Goal: Transaction & Acquisition: Download file/media

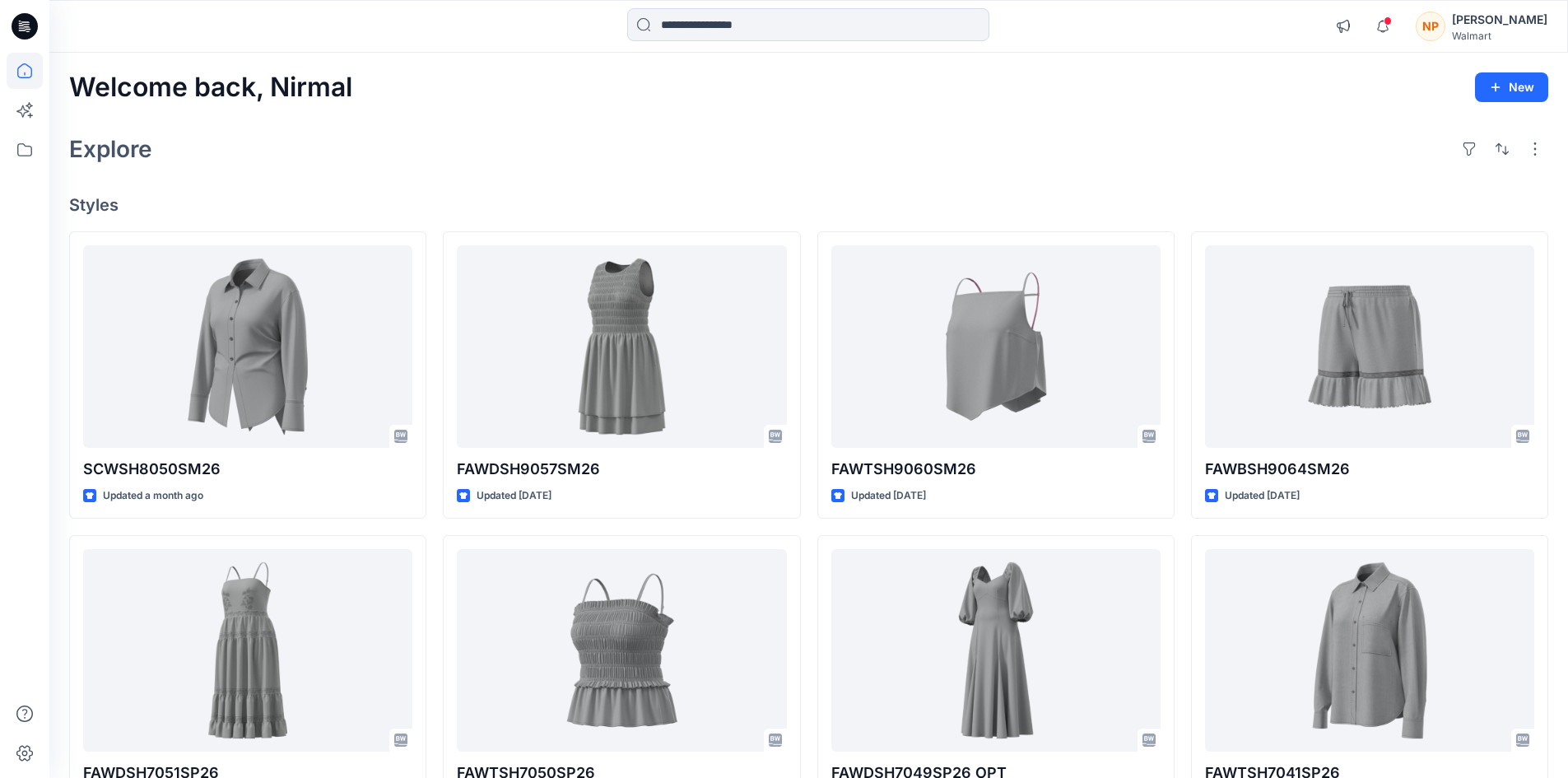
click at [401, 161] on div "Explore" at bounding box center [808, 149] width 1479 height 39
drag, startPoint x: 1535, startPoint y: 19, endPoint x: 1505, endPoint y: 39, distance: 36.1
click at [1534, 19] on div "[PERSON_NAME]" at bounding box center [1500, 20] width 96 height 20
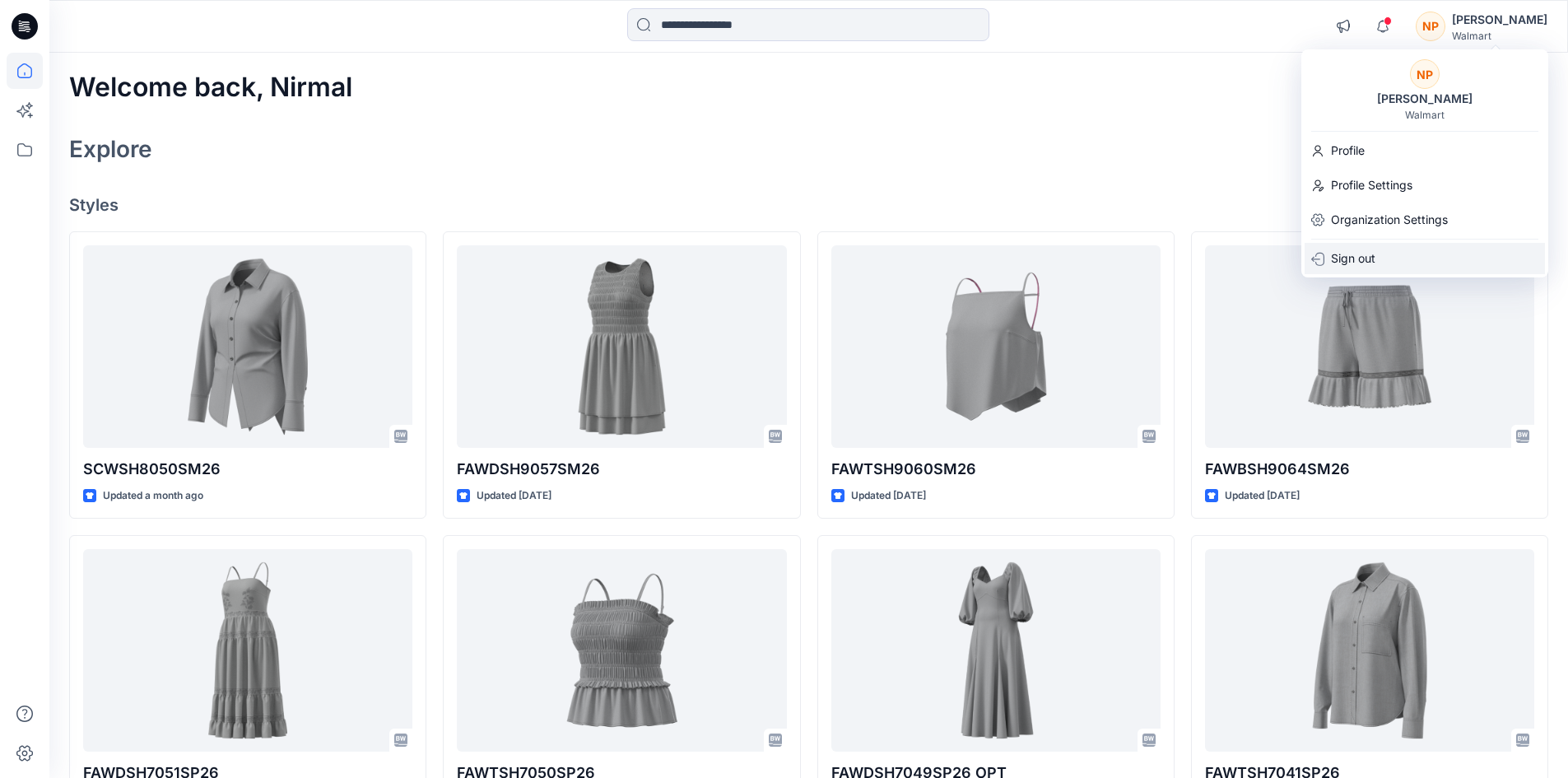
click at [1388, 262] on div "Sign out" at bounding box center [1424, 258] width 240 height 31
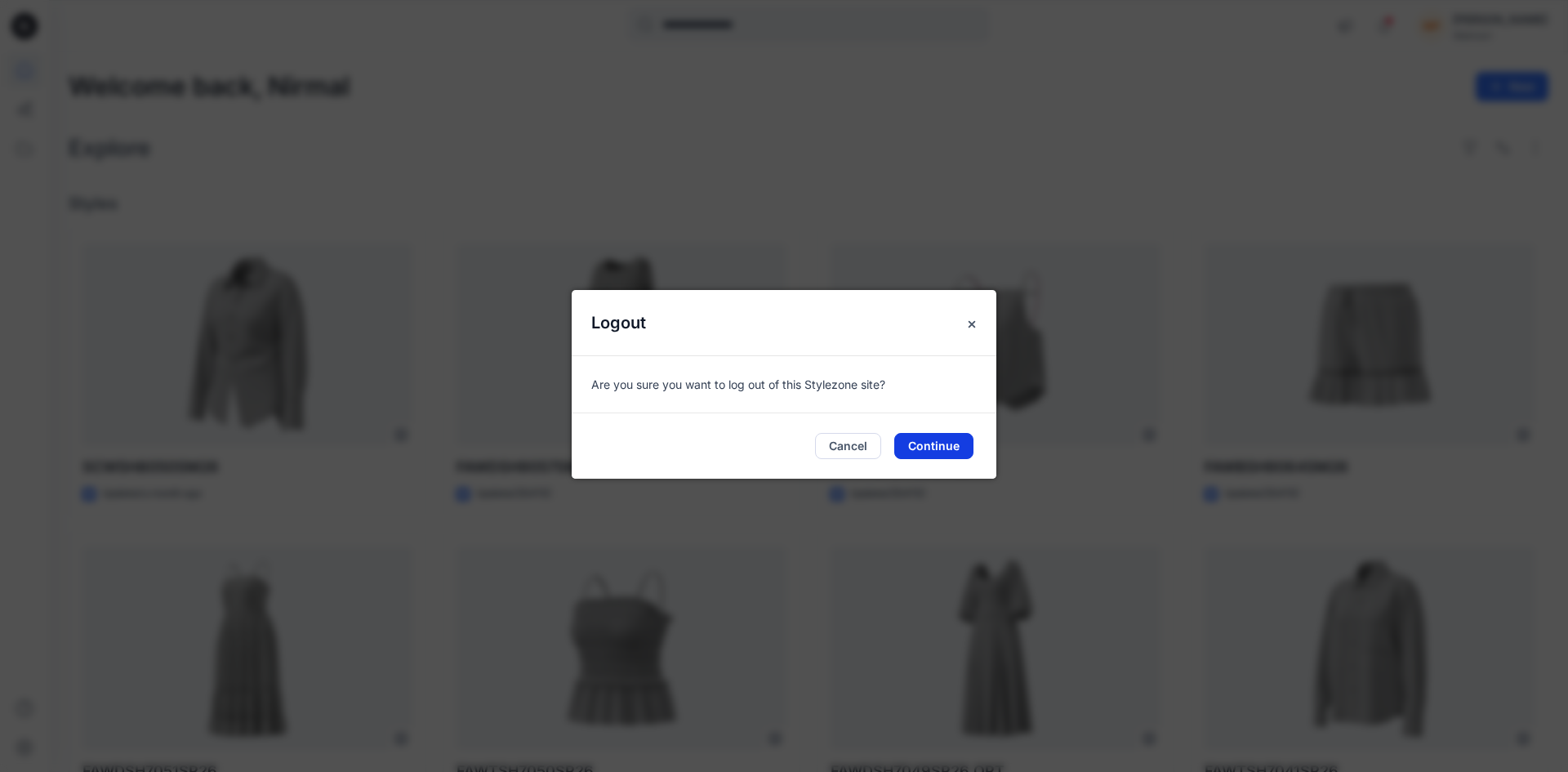
click at [937, 447] on button "Continue" at bounding box center [934, 445] width 79 height 26
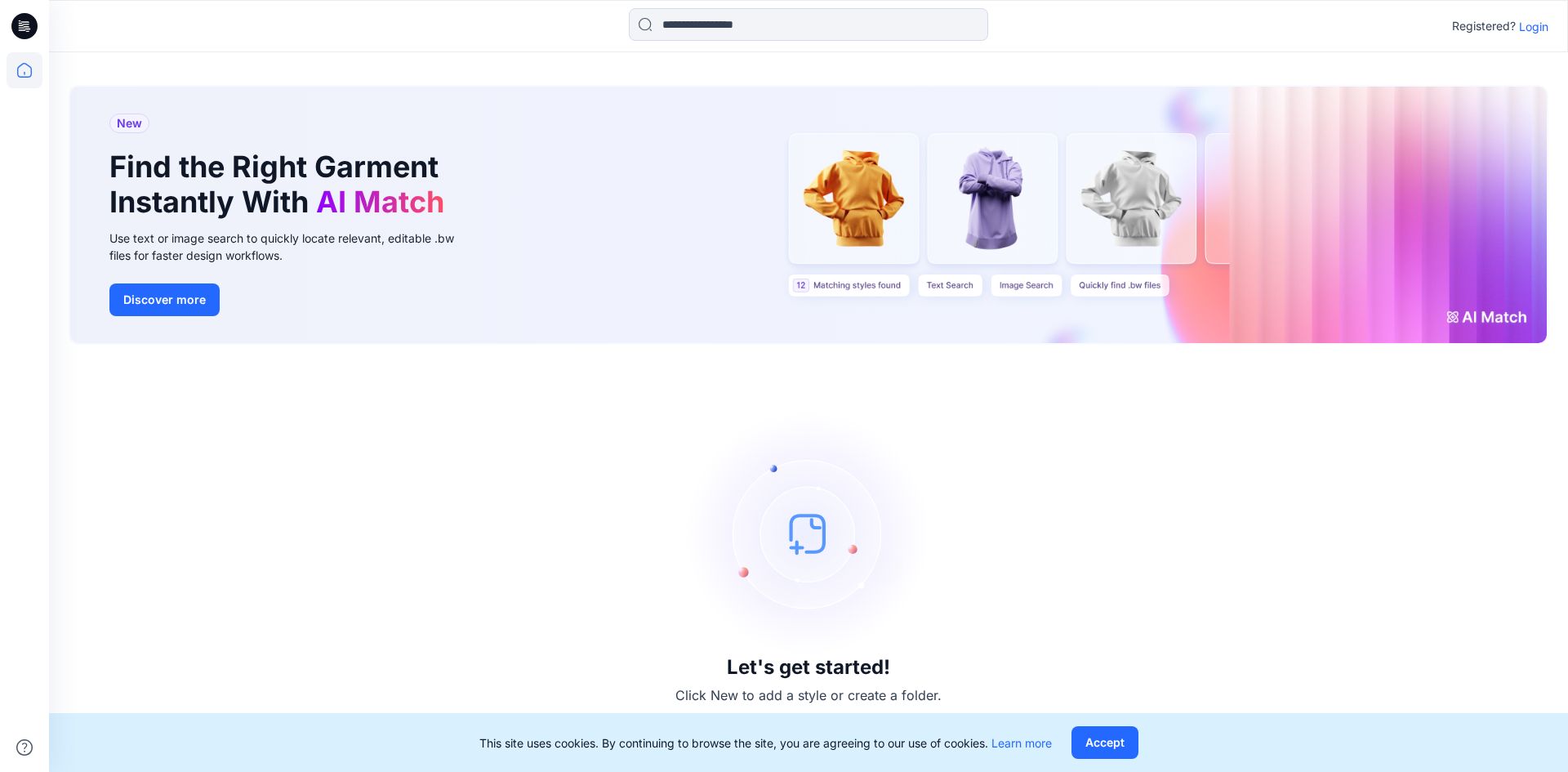
click at [1544, 31] on p "Login" at bounding box center [1534, 27] width 29 height 18
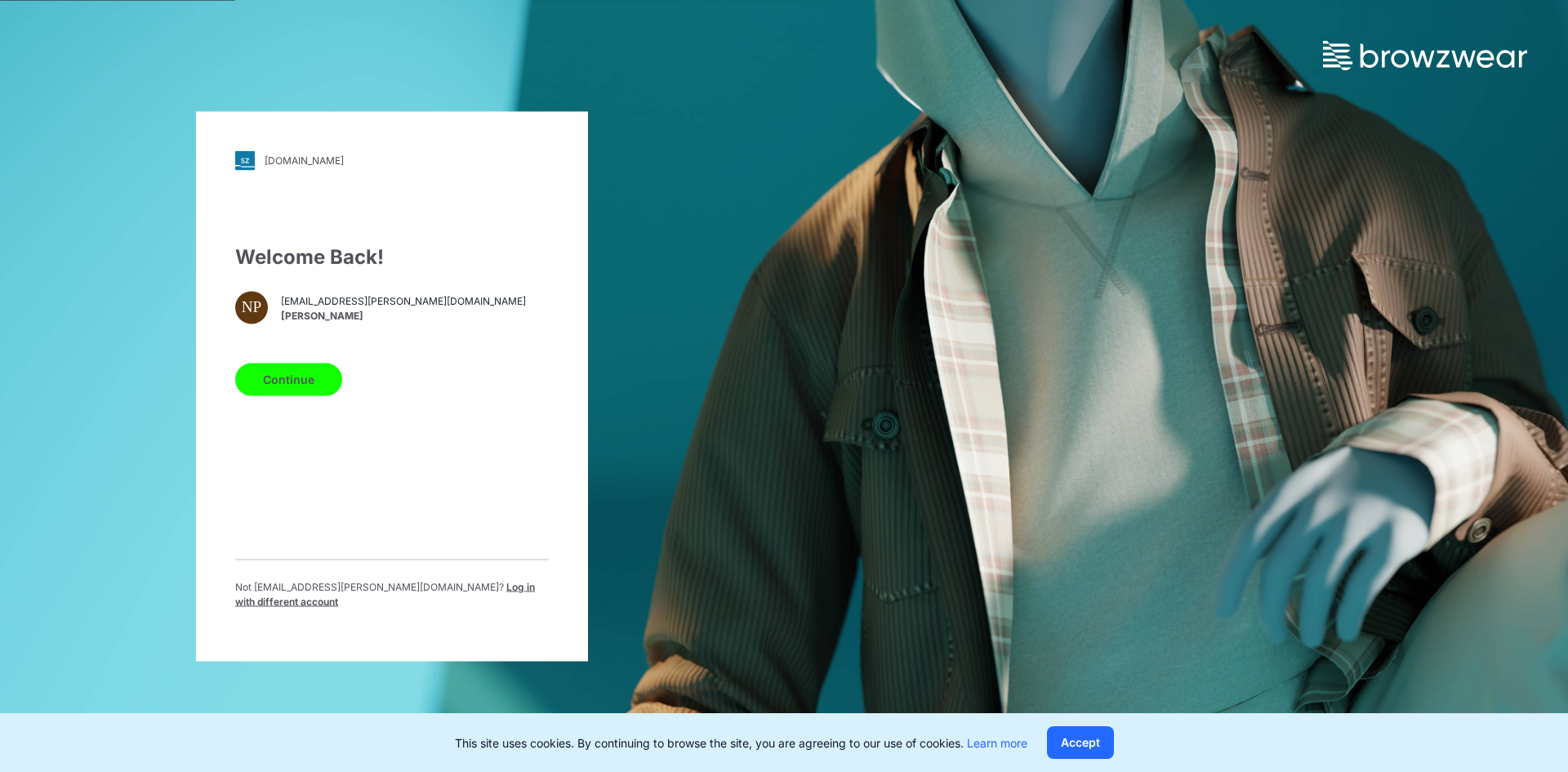
click at [413, 589] on span "Log in with different account" at bounding box center [385, 594] width 300 height 27
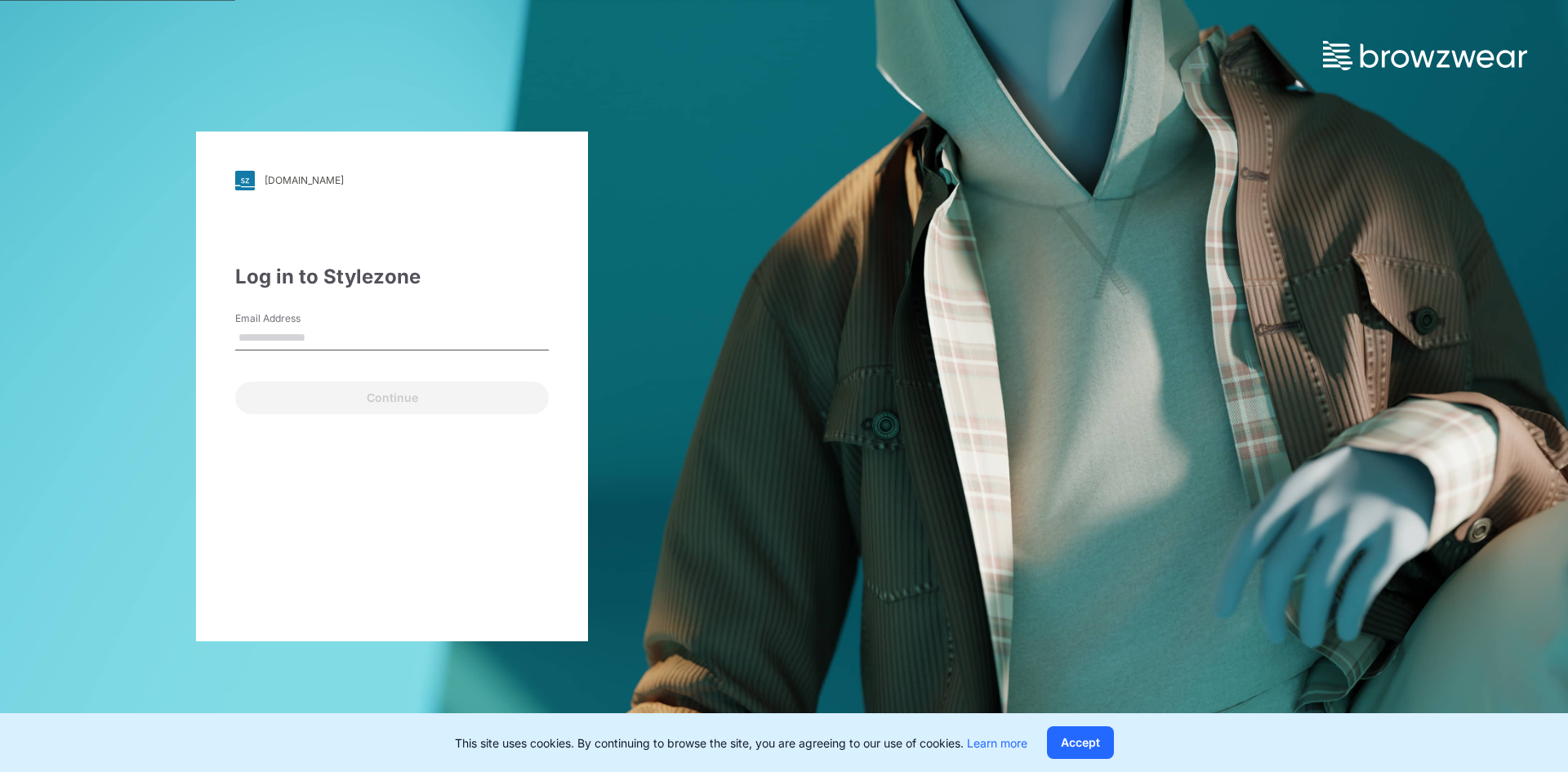
type input "**********"
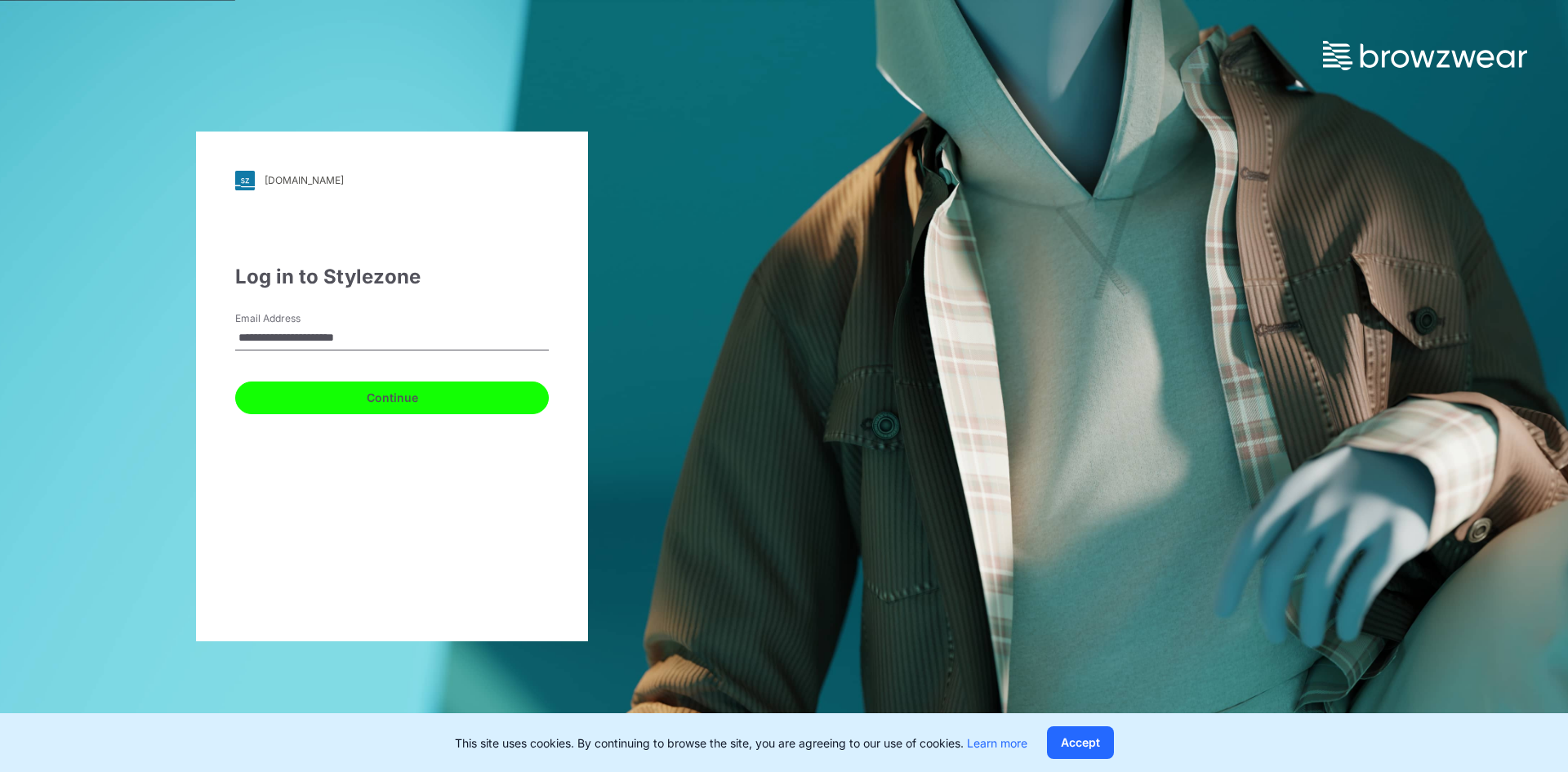
click at [283, 396] on button "Continue" at bounding box center [392, 398] width 313 height 33
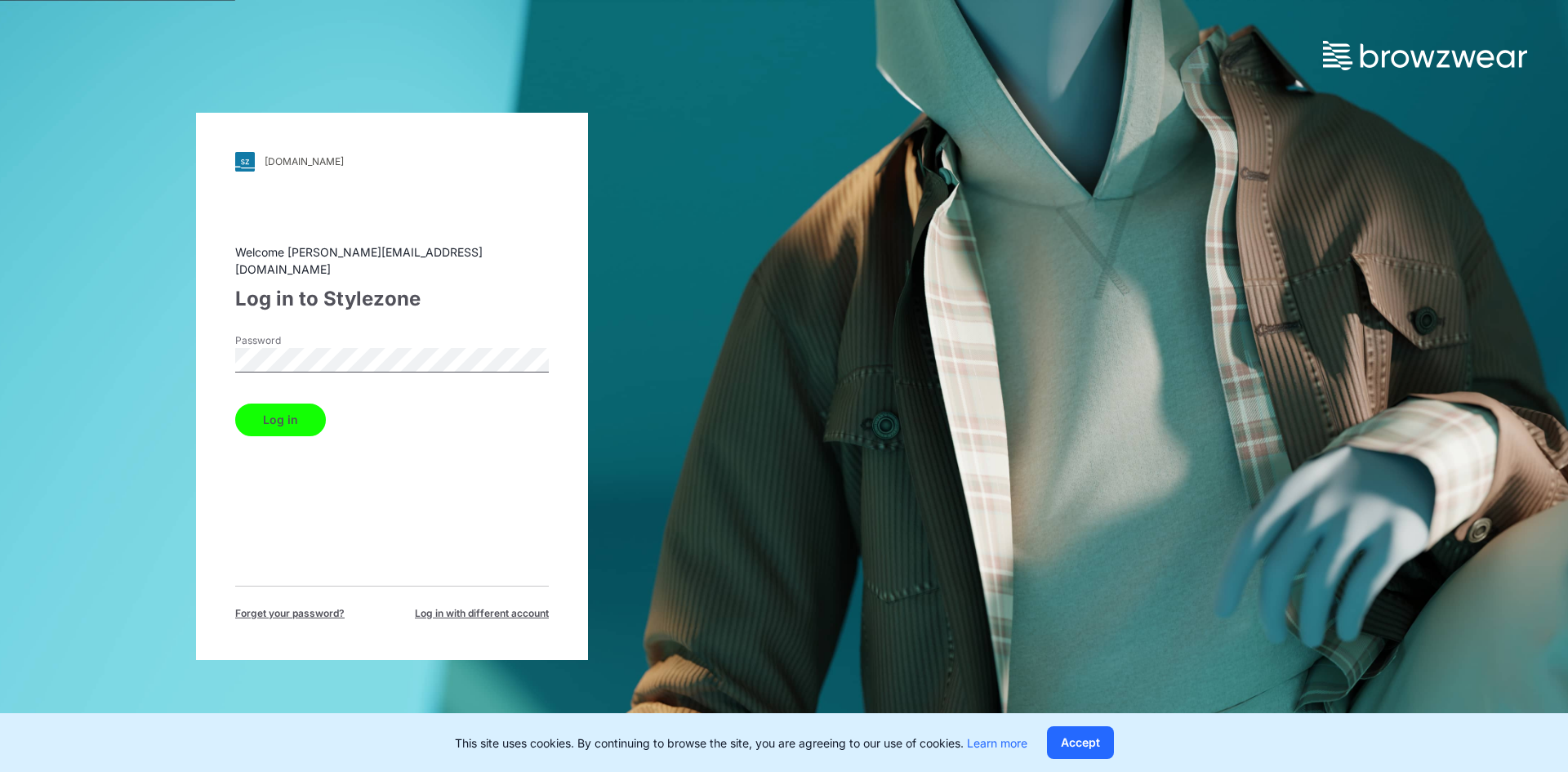
click at [283, 406] on button "Log in" at bounding box center [280, 419] width 91 height 33
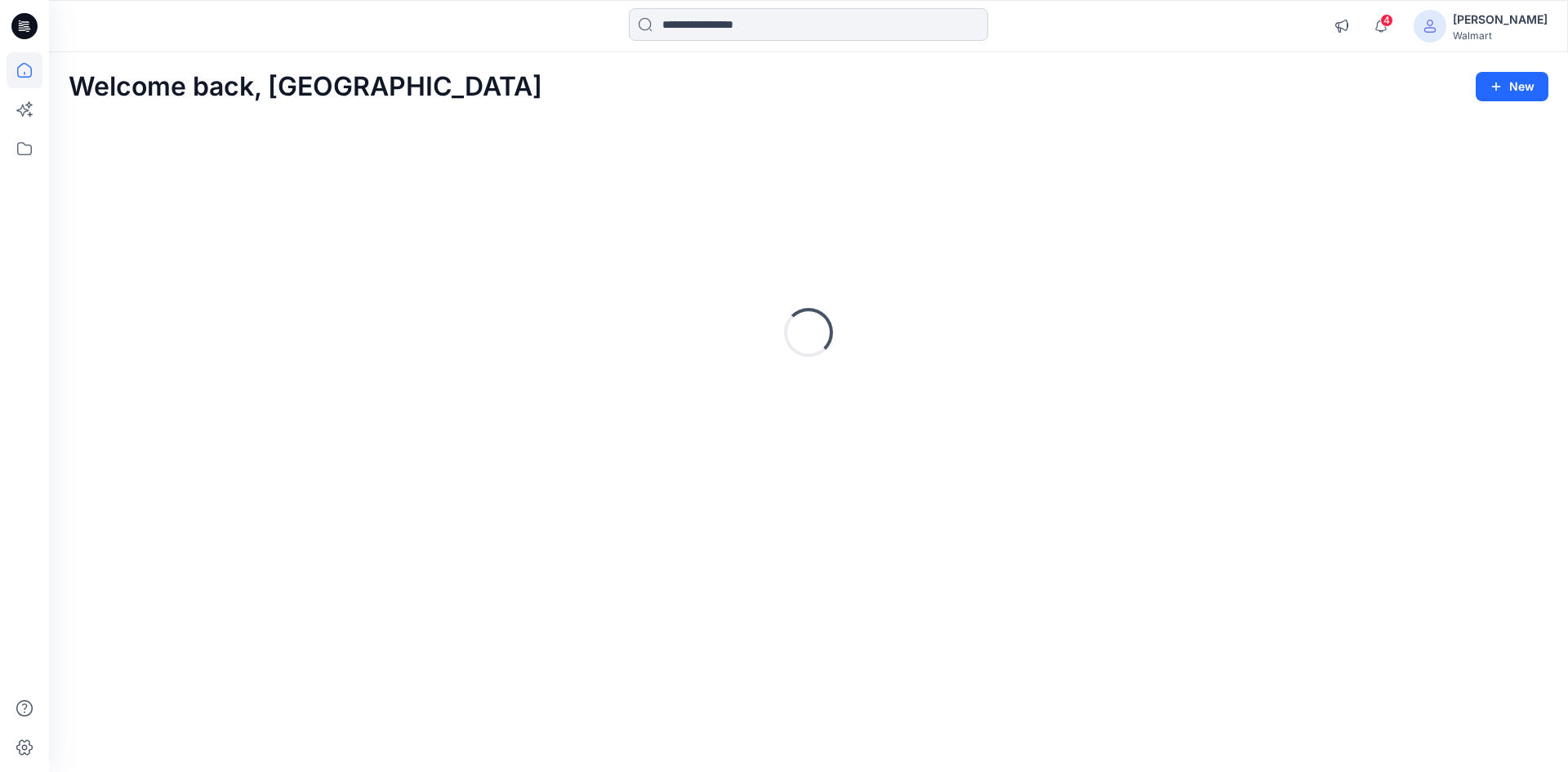
click at [710, 30] on input at bounding box center [809, 24] width 359 height 33
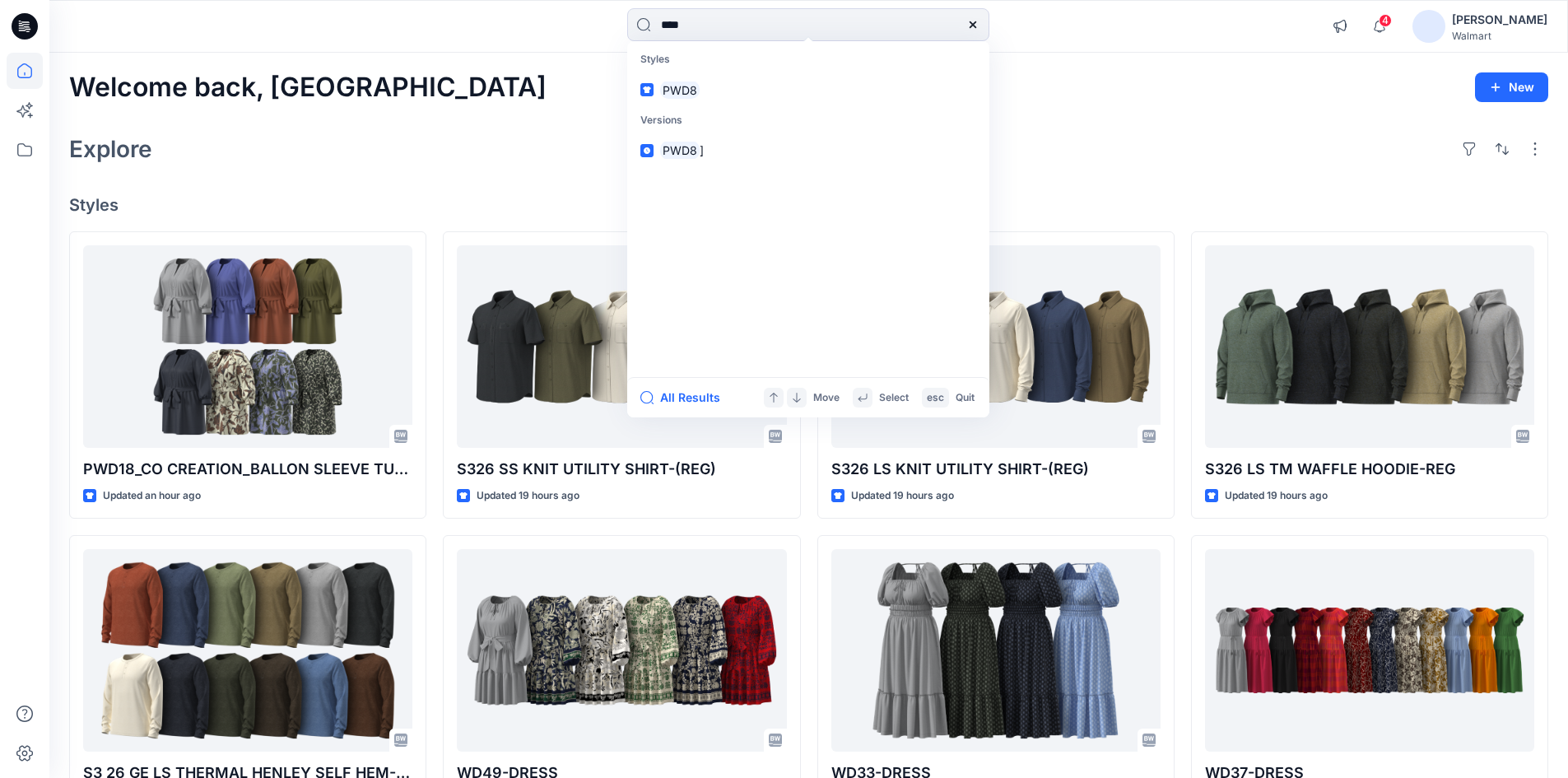
type input "****"
click at [727, 90] on link "PWD8" at bounding box center [808, 90] width 355 height 30
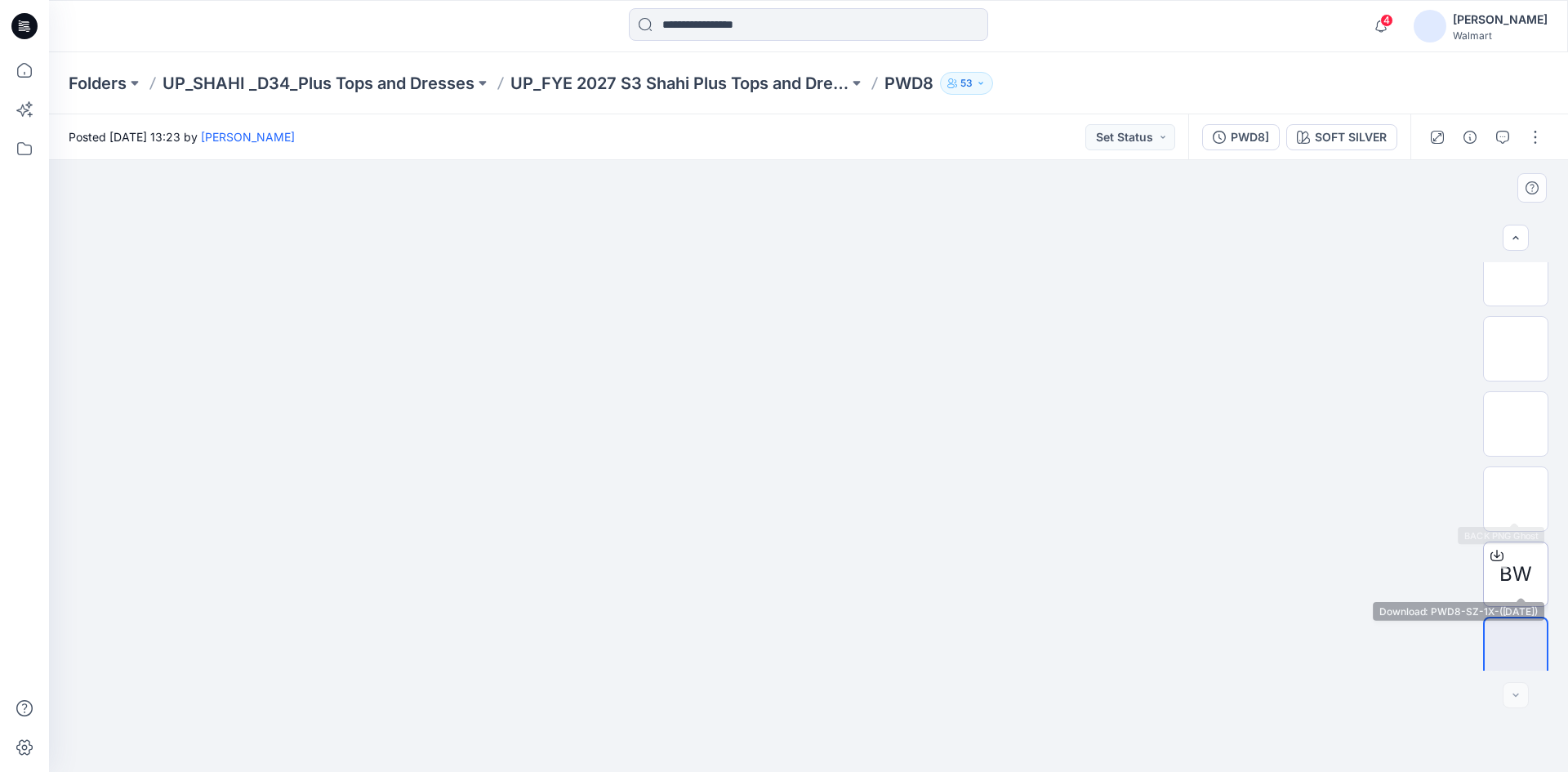
scroll to position [33, 0]
click at [1516, 263] on img at bounding box center [1516, 263] width 0 height 0
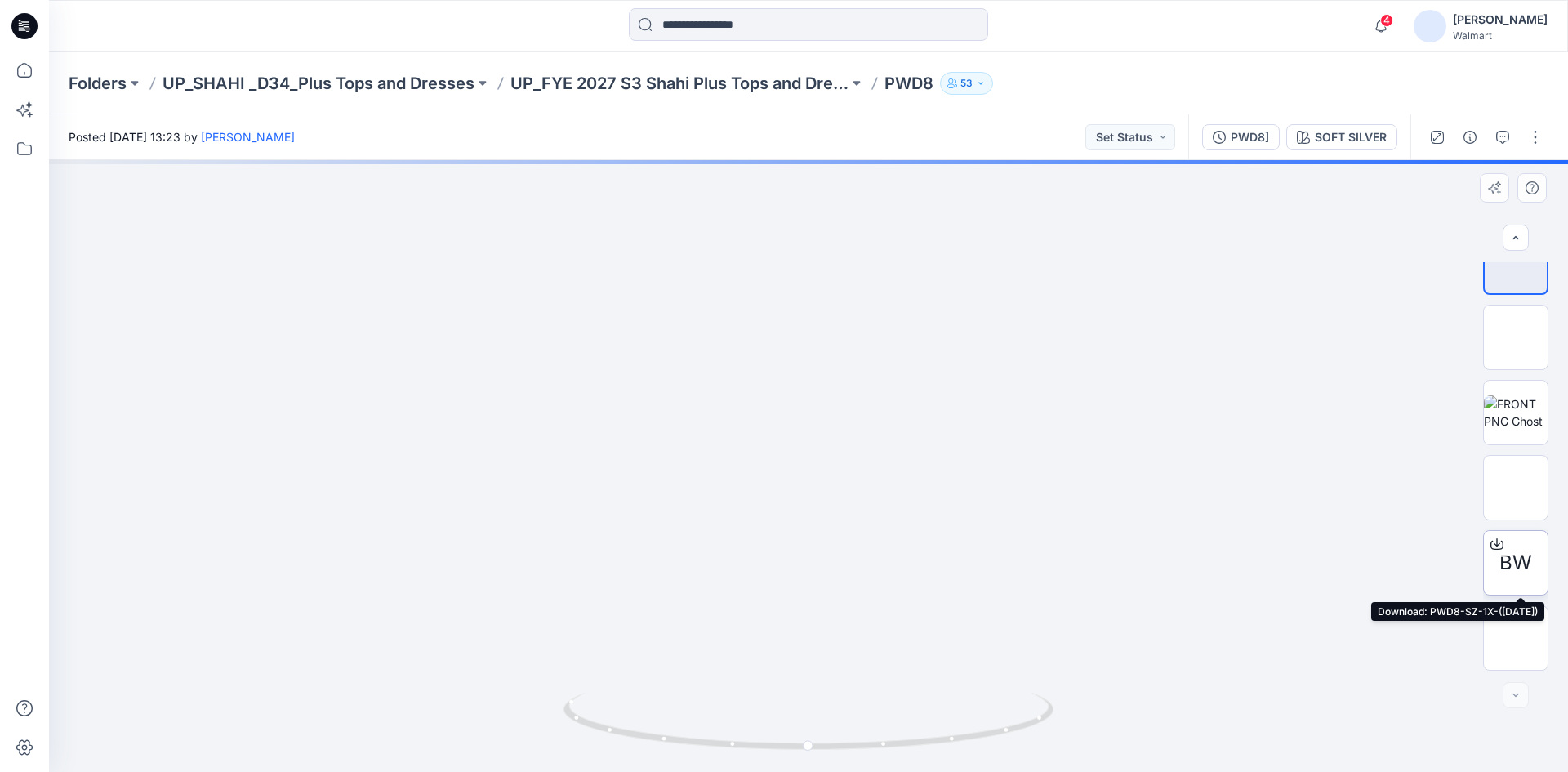
click at [1495, 544] on icon at bounding box center [1497, 542] width 7 height 8
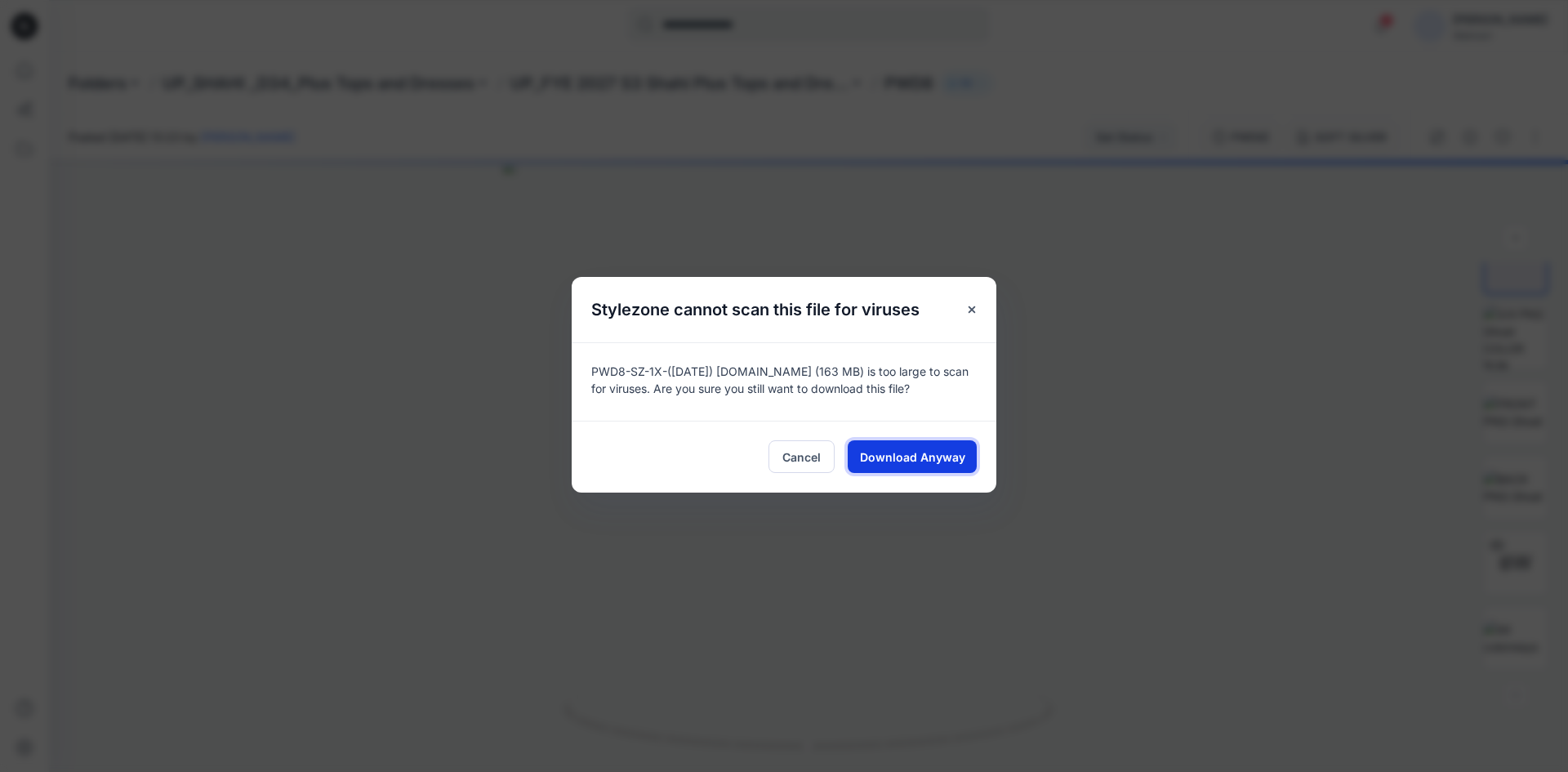
click at [945, 453] on span "Download Anyway" at bounding box center [913, 457] width 105 height 18
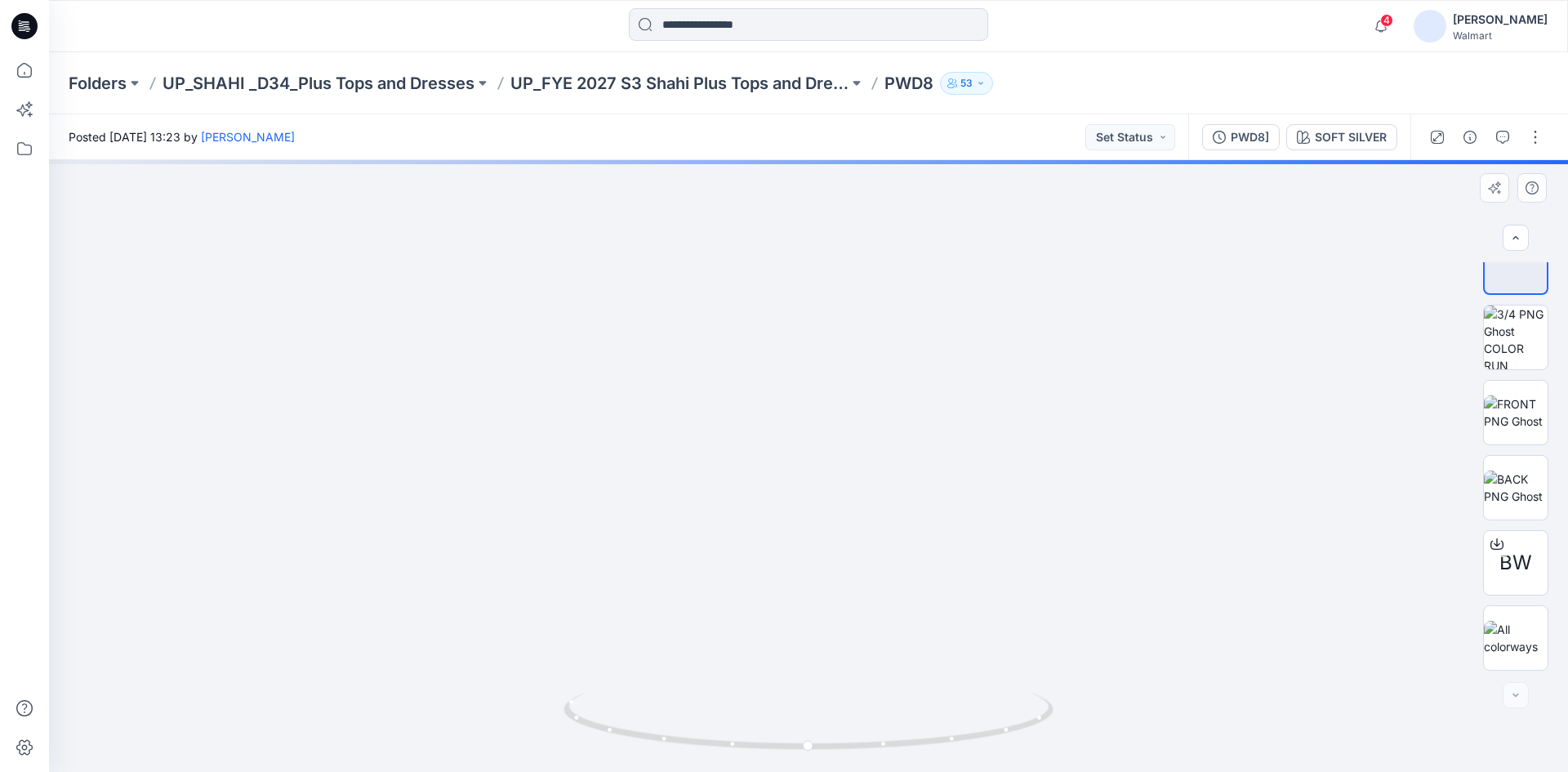
drag, startPoint x: 819, startPoint y: 428, endPoint x: 804, endPoint y: 462, distance: 37.2
drag, startPoint x: 926, startPoint y: 744, endPoint x: 658, endPoint y: 729, distance: 268.4
click at [658, 729] on icon at bounding box center [810, 723] width 494 height 61
drag, startPoint x: 824, startPoint y: 749, endPoint x: 878, endPoint y: 688, distance: 81.5
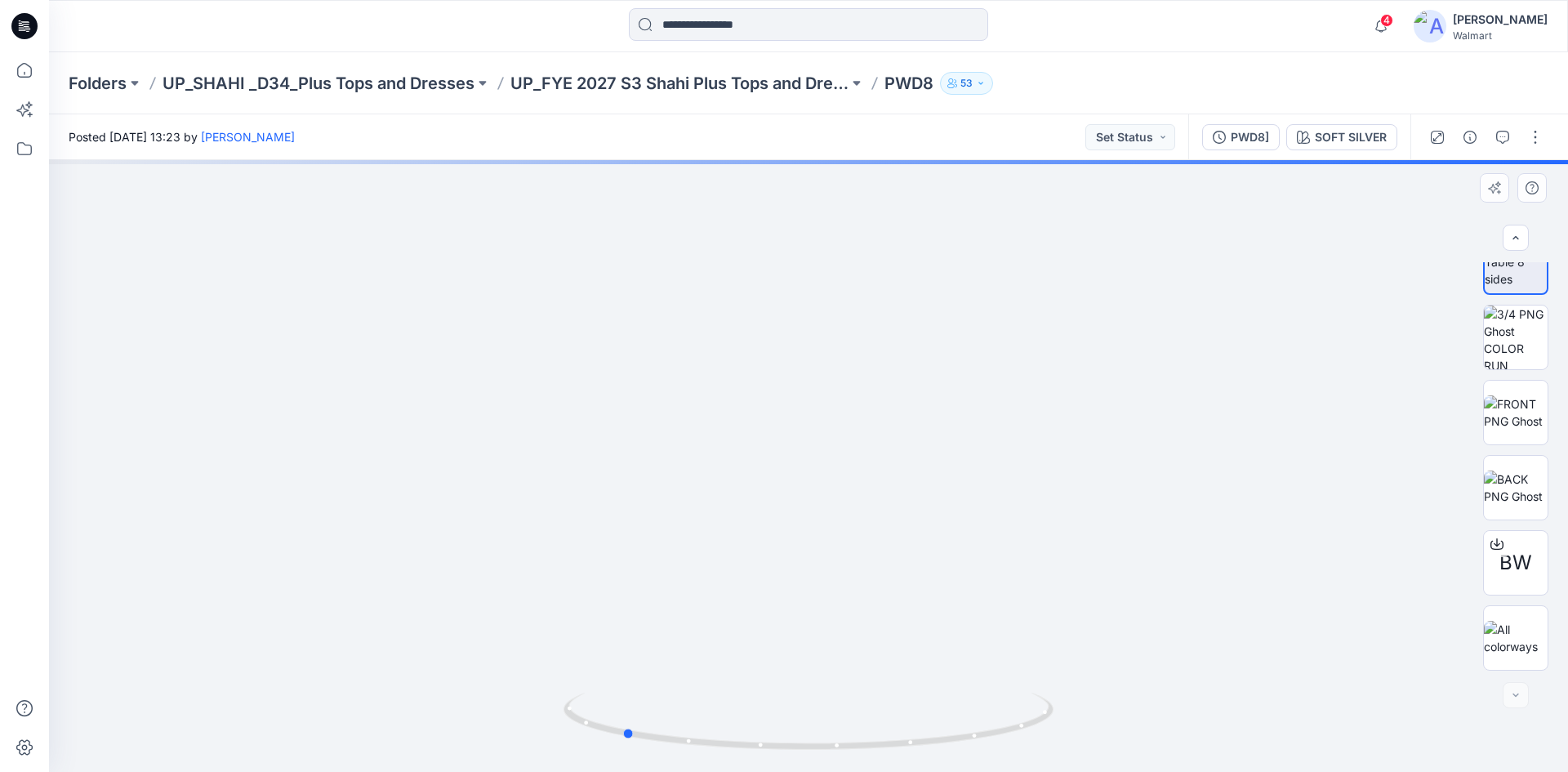
click at [899, 743] on icon at bounding box center [810, 723] width 494 height 61
click at [849, 484] on div at bounding box center [809, 466] width 1520 height 612
drag, startPoint x: 889, startPoint y: 569, endPoint x: 908, endPoint y: 689, distance: 121.5
drag, startPoint x: 804, startPoint y: 743, endPoint x: 1075, endPoint y: 699, distance: 274.5
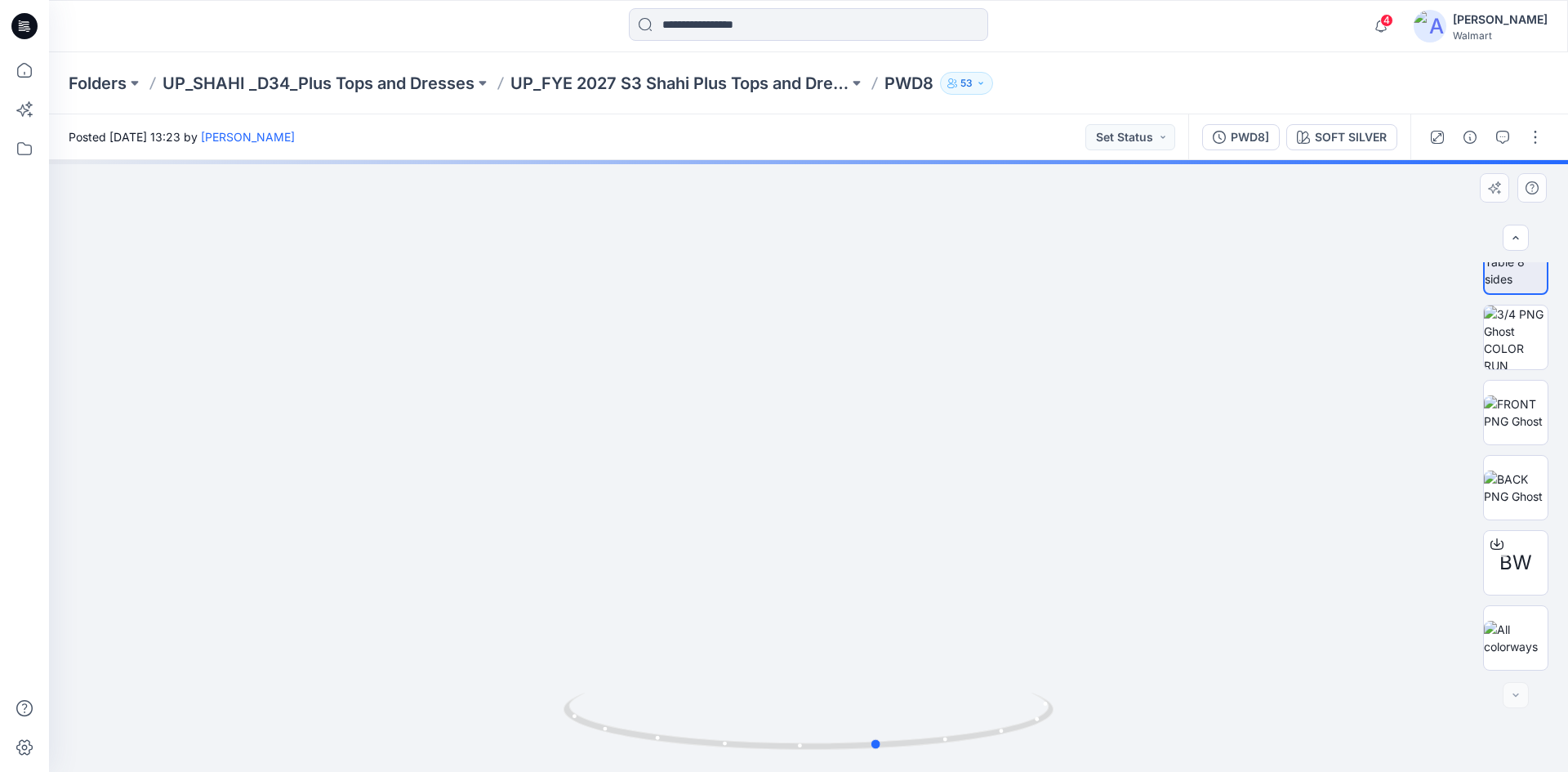
click at [1075, 699] on div at bounding box center [809, 466] width 1520 height 612
drag, startPoint x: 867, startPoint y: 524, endPoint x: 856, endPoint y: 272, distance: 252.2
click at [856, 272] on img at bounding box center [824, 96] width 2007 height 1352
drag, startPoint x: 829, startPoint y: 544, endPoint x: 826, endPoint y: 439, distance: 105.0
click at [826, 439] on div at bounding box center [809, 466] width 1520 height 612
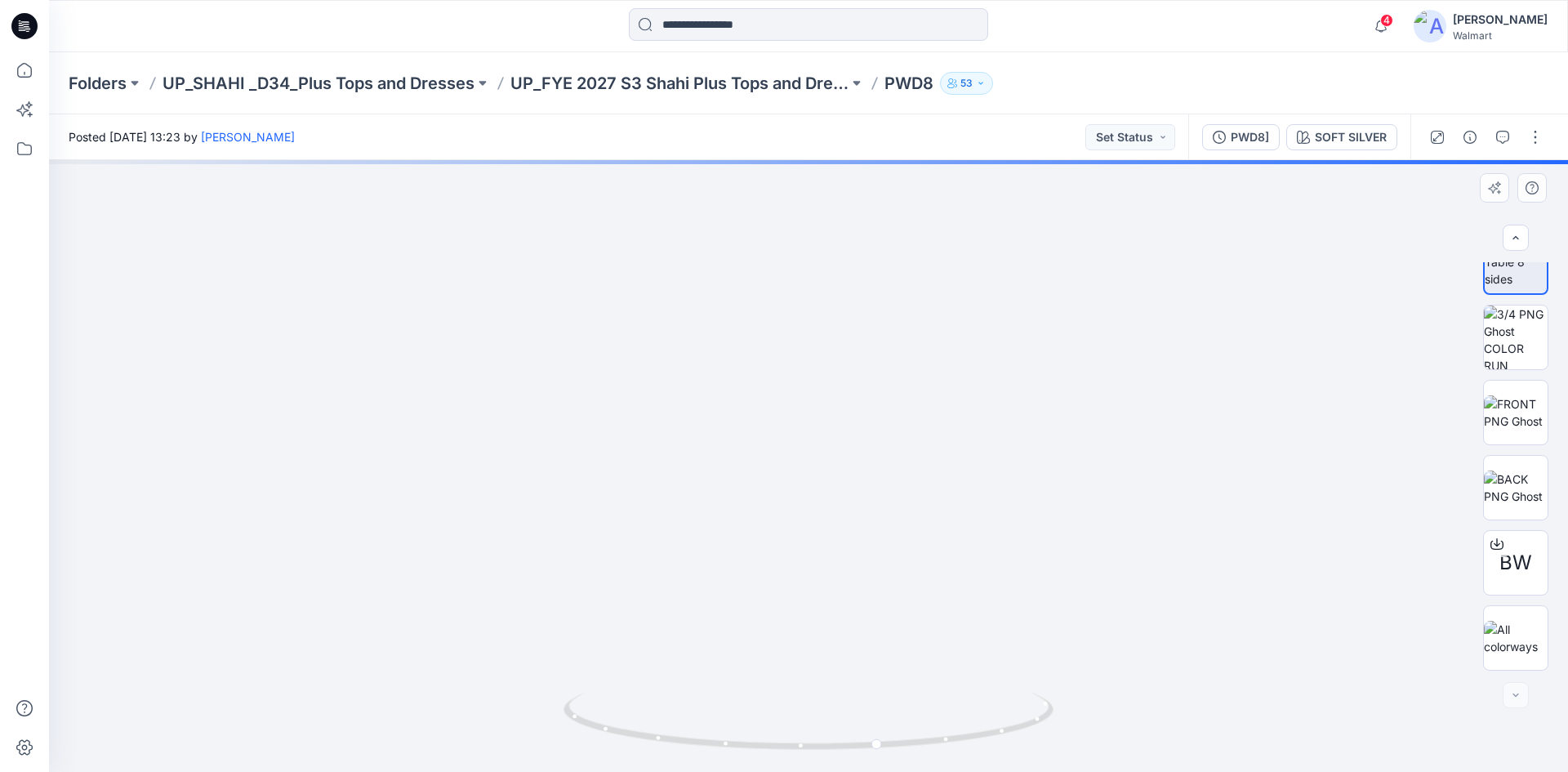
drag, startPoint x: 803, startPoint y: 638, endPoint x: 821, endPoint y: 535, distance: 104.6
click at [801, 395] on img at bounding box center [821, 13] width 1951 height 1517
drag, startPoint x: 836, startPoint y: 472, endPoint x: 836, endPoint y: 374, distance: 98.0
drag, startPoint x: 855, startPoint y: 510, endPoint x: 853, endPoint y: 399, distance: 111.0
